Goal: Task Accomplishment & Management: Use online tool/utility

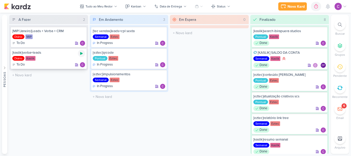
click at [81, 54] on icon at bounding box center [81, 53] width 3 height 3
click at [312, 6] on div at bounding box center [308, 6] width 7 height 8
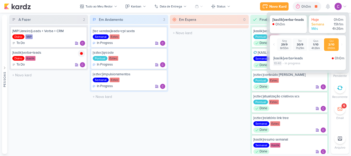
click at [279, 65] on div "10:40" at bounding box center [277, 63] width 8 height 5
select select "10"
click at [285, 69] on select "00 01 02 03 04 05 06 07 08 09 10 11 12 13 14 15 16 17 18 19 20 21 22 23 24 25 2…" at bounding box center [286, 70] width 7 height 6
select select "20"
click at [294, 70] on icon at bounding box center [293, 70] width 3 height 2
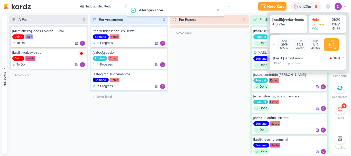
click at [208, 71] on div "Em Espera 0 O título do kard deve ter menos que 100 caracteres" at bounding box center [209, 84] width 79 height 139
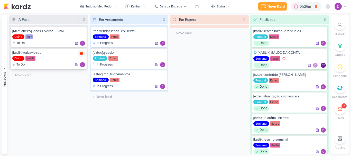
click at [82, 53] on icon at bounding box center [81, 53] width 3 height 3
click at [162, 54] on icon at bounding box center [161, 53] width 3 height 3
click at [162, 53] on icon at bounding box center [161, 53] width 3 height 3
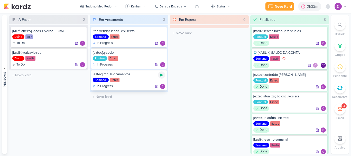
click at [161, 74] on icon at bounding box center [161, 75] width 3 height 3
click at [310, 5] on div "0h32m" at bounding box center [313, 6] width 13 height 5
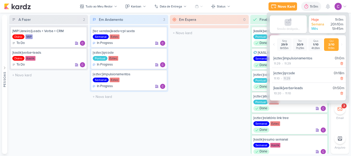
click at [286, 79] on div "11:29" at bounding box center [286, 78] width 7 height 5
select select "11"
click at [296, 86] on select "00 01 02 03 04 05 06 07 08 09 10 11 12 13 14 15 16 17 18 19 20 21 22 23 24 25 2…" at bounding box center [295, 85] width 7 height 6
click at [292, 82] on select "00 01 02 03 04 05 06 07 08 09 10 11 12 13 14 15 16 17 18 19 20 21 22 23 24 25 2…" at bounding box center [295, 85] width 7 height 6
click at [303, 84] on icon at bounding box center [304, 85] width 6 height 6
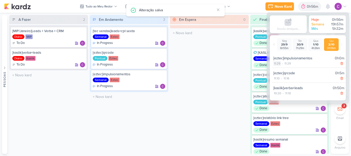
click at [279, 63] on div "11:29" at bounding box center [276, 63] width 7 height 5
click at [287, 69] on select "00 01 02 03 04 05 06 07 08 09 10 11 12 13 14 15 16 17 18 19 20 21 22 23 24 25 2…" at bounding box center [286, 70] width 7 height 6
select select "17"
click at [283, 67] on select "00 01 02 03 04 05 06 07 08 09 10 11 12 13 14 15 16 17 18 19 20 21 22 23 24 25 2…" at bounding box center [286, 70] width 7 height 6
click at [294, 69] on icon at bounding box center [294, 70] width 6 height 6
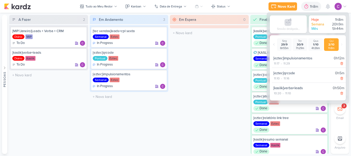
click at [221, 78] on div "Em Espera 0 O título do kard deve ter menos que 100 caracteres" at bounding box center [209, 84] width 79 height 139
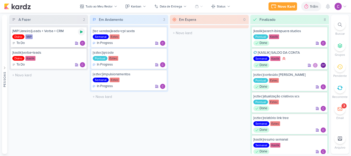
click at [80, 31] on icon at bounding box center [81, 32] width 3 height 3
click at [82, 31] on icon at bounding box center [81, 32] width 3 height 3
click at [287, 4] on div "Novo Kard" at bounding box center [285, 6] width 17 height 5
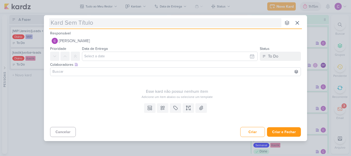
type input "["
type input "[mip"
type input "[mip]"
type input "[mip]c"
type input "[mip]criat"
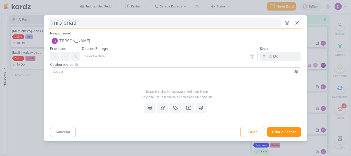
type input "[mip]criativ"
type input "[mip]criativos redes"
type input "[mip]criativos redesign"
type input "[mip]criativos redesign terrad"
type input "[mip]criativos redesign terras de mi"
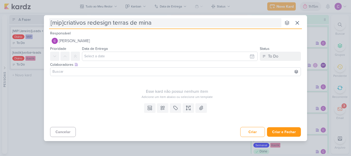
type input "[mip]criativos redesign terras de minas"
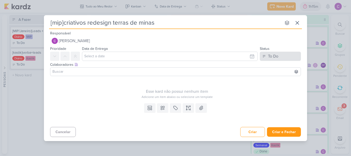
type input "[mip]criativos redesign terras de minas"
click at [287, 56] on button "To Do" at bounding box center [280, 56] width 41 height 9
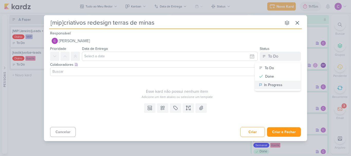
click at [272, 84] on div "In Progress" at bounding box center [273, 84] width 18 height 5
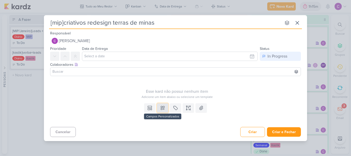
click at [165, 108] on button at bounding box center [162, 107] width 11 height 9
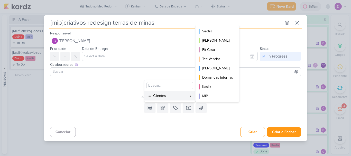
scroll to position [75, 0]
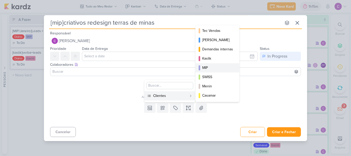
click at [213, 63] on button "MIP" at bounding box center [218, 67] width 44 height 9
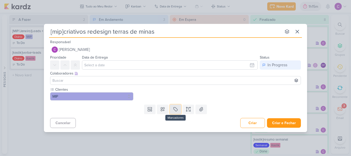
click at [178, 108] on button at bounding box center [175, 109] width 11 height 9
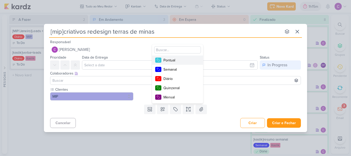
click at [175, 57] on button "Pontual" at bounding box center [177, 60] width 51 height 9
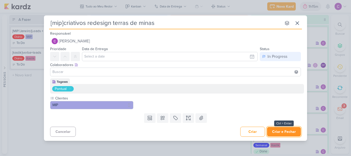
click at [292, 129] on button "Criar e Fechar" at bounding box center [284, 132] width 34 height 10
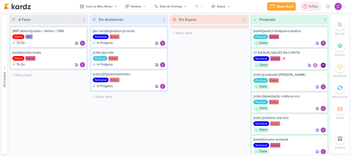
click at [312, 5] on div "1h15m" at bounding box center [314, 6] width 11 height 5
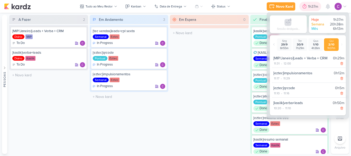
click at [308, 7] on div at bounding box center [304, 6] width 7 height 8
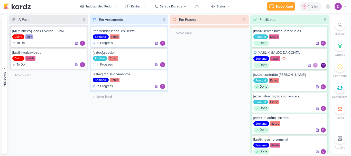
click at [228, 72] on div "Em Espera 0 O título do kard deve ter menos que 100 caracteres" at bounding box center [209, 84] width 79 height 139
click at [279, 7] on div "Novo Kard" at bounding box center [284, 6] width 17 height 5
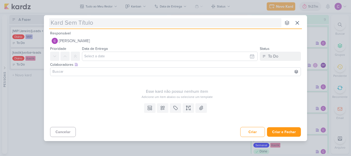
click at [128, 25] on input "text" at bounding box center [165, 22] width 232 height 9
type input "[ez"
type input "[eztec"
type input "[eztec]"
type input "[eztec]link"
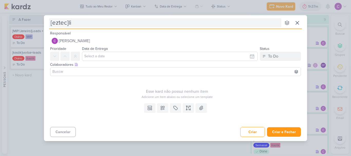
type input "[eztec]l"
type input "[eztec]link taguead"
type input "[eztec]link tagueado"
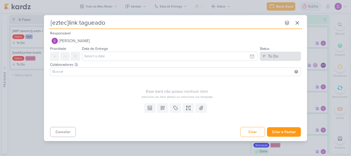
type input "[eztec]link tagueado"
click at [277, 59] on div "To Do" at bounding box center [273, 56] width 10 height 6
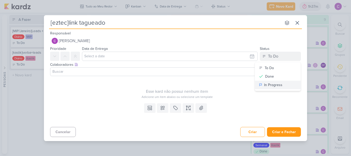
click at [276, 84] on div "In Progress" at bounding box center [273, 84] width 18 height 5
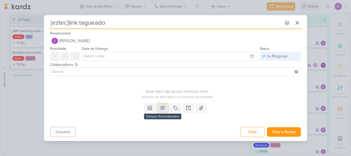
click at [159, 112] on button at bounding box center [162, 107] width 11 height 9
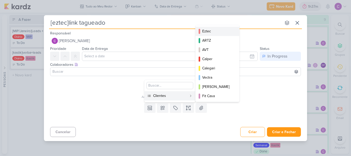
click at [217, 32] on div "Eztec" at bounding box center [217, 31] width 31 height 5
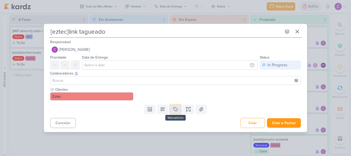
click at [178, 111] on icon at bounding box center [175, 109] width 5 height 5
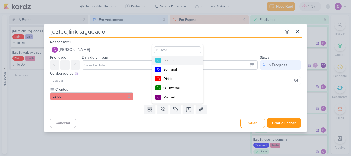
click at [179, 59] on div "Pontual" at bounding box center [179, 60] width 33 height 5
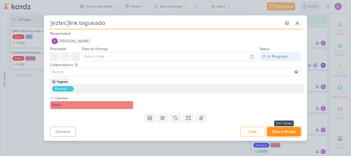
click at [285, 132] on button "Criar e Fechar" at bounding box center [284, 132] width 34 height 10
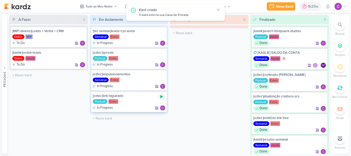
click at [162, 97] on icon at bounding box center [161, 96] width 3 height 3
